Goal: Information Seeking & Learning: Learn about a topic

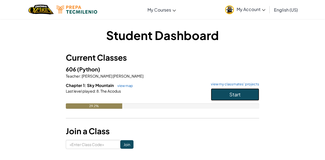
click at [227, 93] on button "Start" at bounding box center [235, 94] width 48 height 12
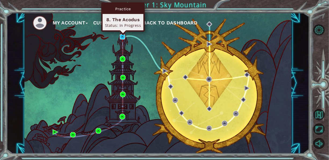
click at [121, 38] on img at bounding box center [123, 37] width 6 height 6
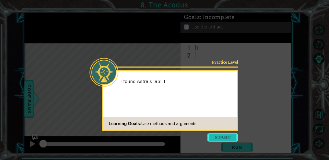
click at [224, 136] on button "Start" at bounding box center [223, 137] width 31 height 9
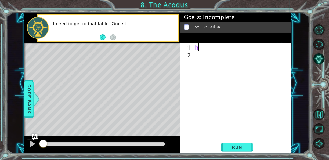
click at [205, 48] on div "h" at bounding box center [243, 98] width 99 height 109
type textarea "h"
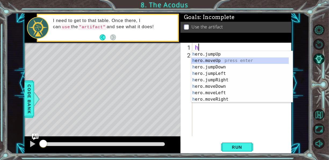
click at [216, 62] on div "h ero.jumpUp press enter h ero.moveUp press enter h ero.jumpDown press enter h …" at bounding box center [240, 83] width 98 height 65
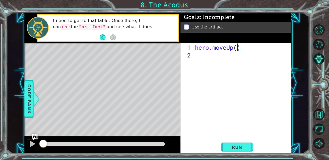
type textarea "hero.moveUp(2)"
click at [216, 62] on div "hero . moveUp ( 2 )" at bounding box center [243, 98] width 99 height 109
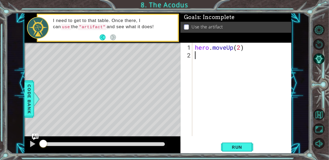
type textarea "h"
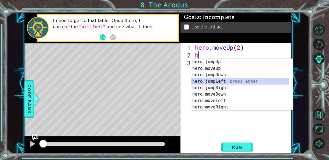
click at [222, 83] on div "h ero.jumpUp press enter h ero.moveUp press enter h ero.jumpDown press enter h …" at bounding box center [240, 91] width 98 height 65
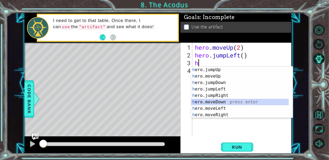
click at [222, 101] on div "h ero.jumpUp press enter h ero.moveUp press enter h ero.jumpDown press enter h …" at bounding box center [240, 99] width 98 height 65
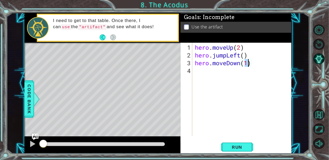
click at [226, 59] on div "hero . moveUp ( 2 ) hero . jumpLeft ( ) hero . moveDown ( 1 )" at bounding box center [243, 98] width 99 height 109
click at [227, 55] on div "hero . moveUp ( 2 ) hero . jumpLeft ( ) hero . moveDown ( 1 )" at bounding box center [243, 98] width 99 height 109
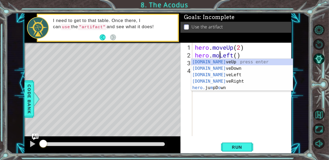
scroll to position [0, 1]
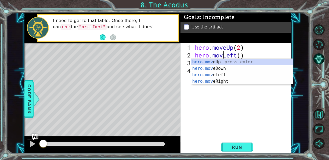
type textarea "hero.moveLeft()"
click at [249, 108] on div "hero . moveUp ( 2 ) hero . moveLeft ( ) hero . moveDown ( 1 )" at bounding box center [243, 98] width 99 height 109
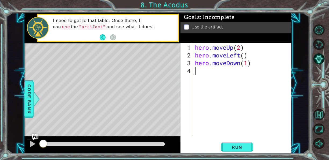
scroll to position [0, 0]
click at [249, 62] on div "hero . moveUp ( 2 ) hero . moveLeft ( ) hero . moveDown ( 1 )" at bounding box center [243, 98] width 99 height 109
type textarea "hero.moveDown(2)"
click at [221, 72] on div "hero . moveUp ( 2 ) hero . moveLeft ( ) hero . moveDown ( 2 )" at bounding box center [243, 98] width 99 height 109
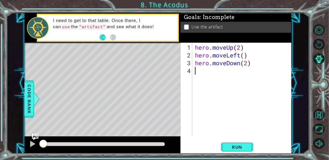
scroll to position [0, 0]
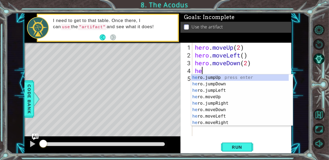
type textarea "her"
click at [228, 92] on div "her o.jumpUp press enter her o.jumpDown press enter her o.jumpLeft press enter …" at bounding box center [240, 106] width 98 height 65
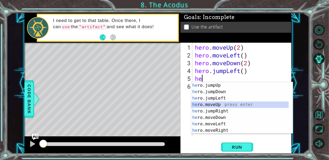
click at [218, 106] on div "he ro.jumpUp press enter he ro.jumpDown press enter he ro.jumpLeft press enter …" at bounding box center [240, 114] width 98 height 65
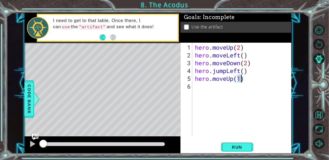
type textarea "hero.moveUp(2)"
click at [209, 90] on div "hero . moveUp ( 2 ) hero . moveLeft ( ) hero . moveDown ( 2 ) hero . jumpLeft (…" at bounding box center [243, 98] width 99 height 109
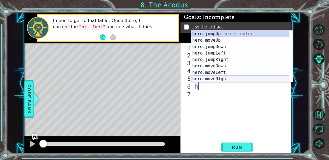
click at [225, 77] on div "h ero.jumpUp press enter h ero.moveUp press enter h ero.jumpDown press enter h …" at bounding box center [240, 63] width 98 height 65
type textarea "hero.moveRight(1)"
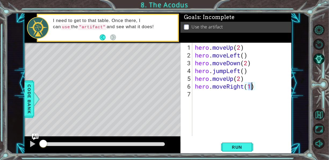
click at [229, 92] on div "hero . moveUp ( 2 ) hero . moveLeft ( ) hero . moveDown ( 2 ) hero . jumpLeft (…" at bounding box center [243, 98] width 99 height 109
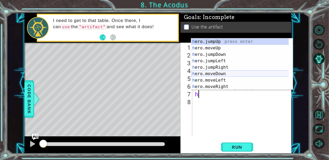
scroll to position [6, 0]
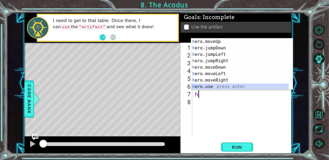
click at [234, 87] on div "h ero.moveUp press enter h ero.jumpDown press enter h ero.jumpLeft press enter …" at bounding box center [240, 70] width 98 height 65
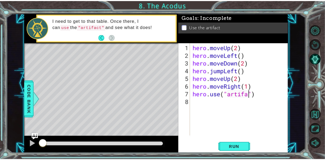
scroll to position [0, 3]
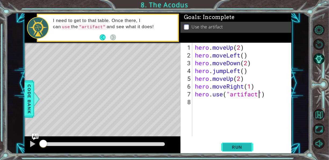
type textarea "hero.use("artifact")"
click at [242, 147] on span "Run" at bounding box center [237, 147] width 21 height 5
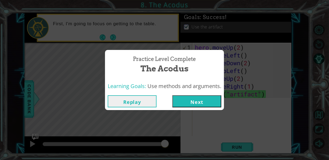
click at [206, 102] on button "Next" at bounding box center [197, 101] width 49 height 12
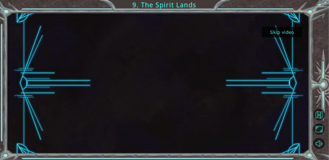
click at [283, 31] on button "Skip video" at bounding box center [282, 32] width 40 height 10
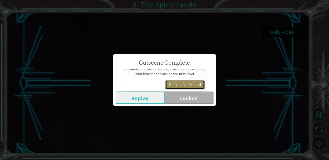
click at [187, 84] on button "Back to Dashboard" at bounding box center [185, 84] width 39 height 9
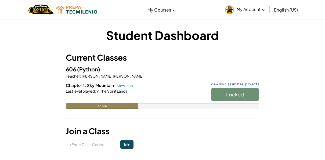
click at [217, 83] on link "view my classmates' projects" at bounding box center [233, 84] width 51 height 3
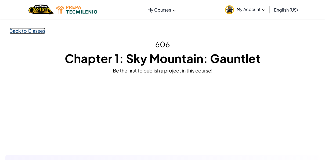
click at [33, 28] on link "Back to Classes" at bounding box center [27, 31] width 36 height 6
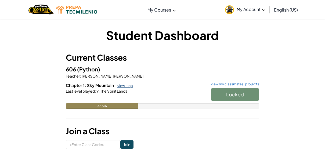
click at [128, 87] on link "view map" at bounding box center [124, 86] width 18 height 4
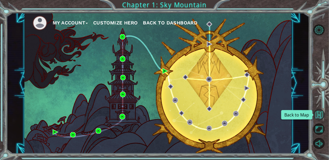
click at [319, 114] on button "Back to Map" at bounding box center [319, 114] width 11 height 11
click at [321, 118] on button "Back to Map" at bounding box center [319, 114] width 11 height 11
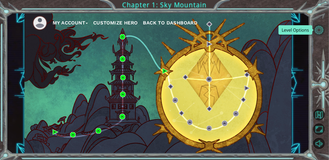
click at [317, 30] on button "Level Options" at bounding box center [319, 29] width 11 height 11
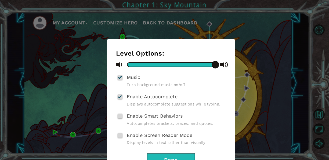
click at [306, 23] on div "Level Options: Music Turn background music on/off. Enable Autocomplete Displays…" at bounding box center [164, 80] width 329 height 160
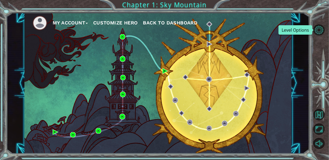
click at [73, 22] on button "My Account" at bounding box center [70, 23] width 35 height 8
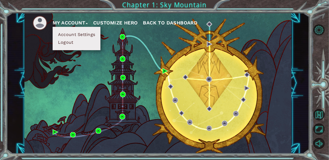
click at [77, 33] on button "Account Settings" at bounding box center [76, 35] width 40 height 6
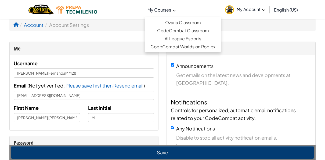
click at [173, 11] on icon at bounding box center [174, 11] width 3 height 2
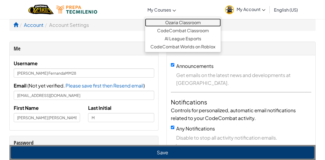
click at [188, 24] on link "Ozaria Classroom" at bounding box center [183, 23] width 76 height 8
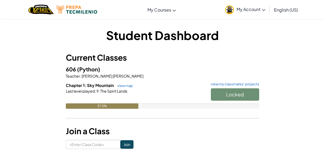
click at [259, 9] on span "My Account" at bounding box center [251, 9] width 29 height 6
